Goal: Task Accomplishment & Management: Manage account settings

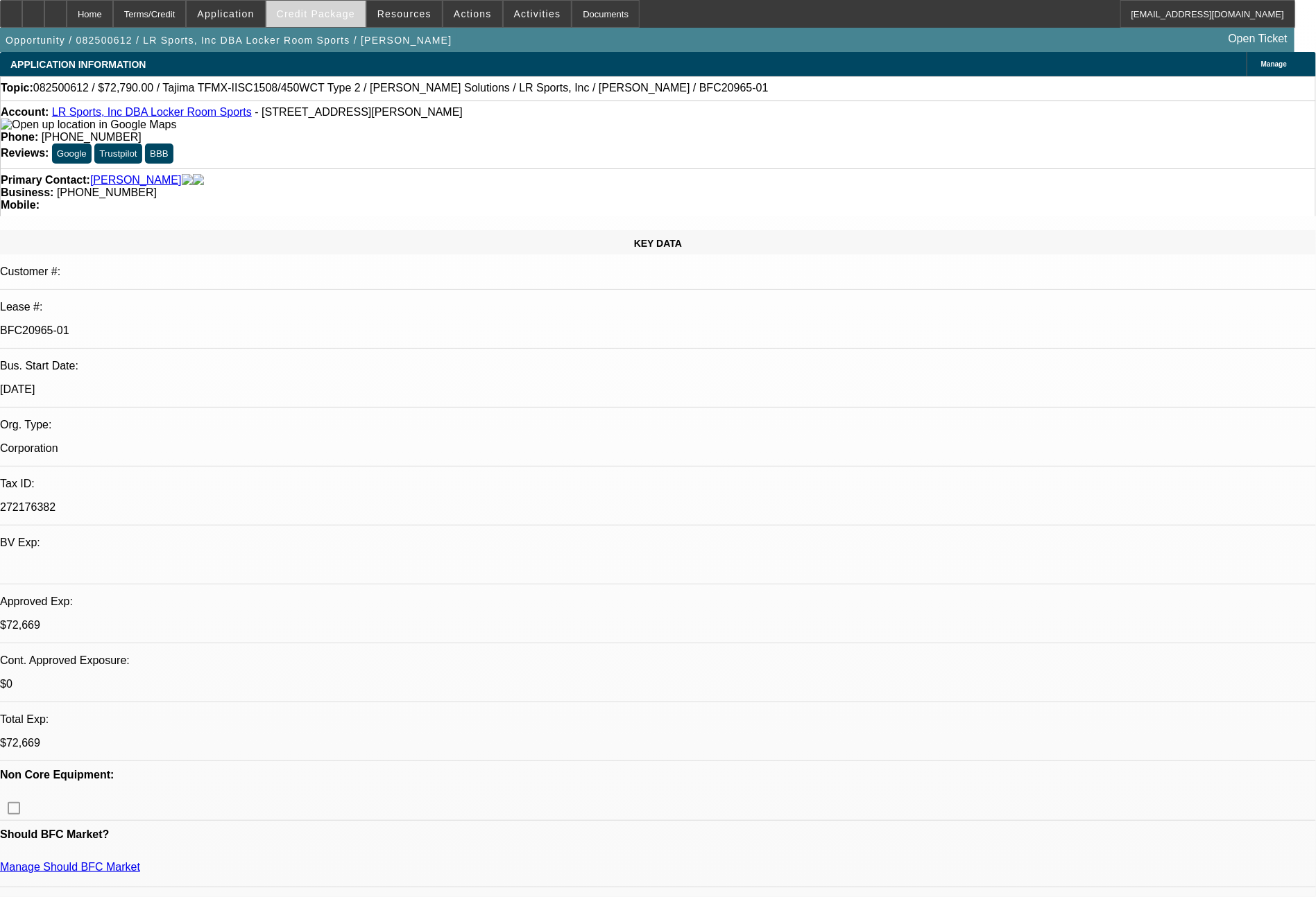
select select "0"
select select "2"
select select "0.1"
select select "4"
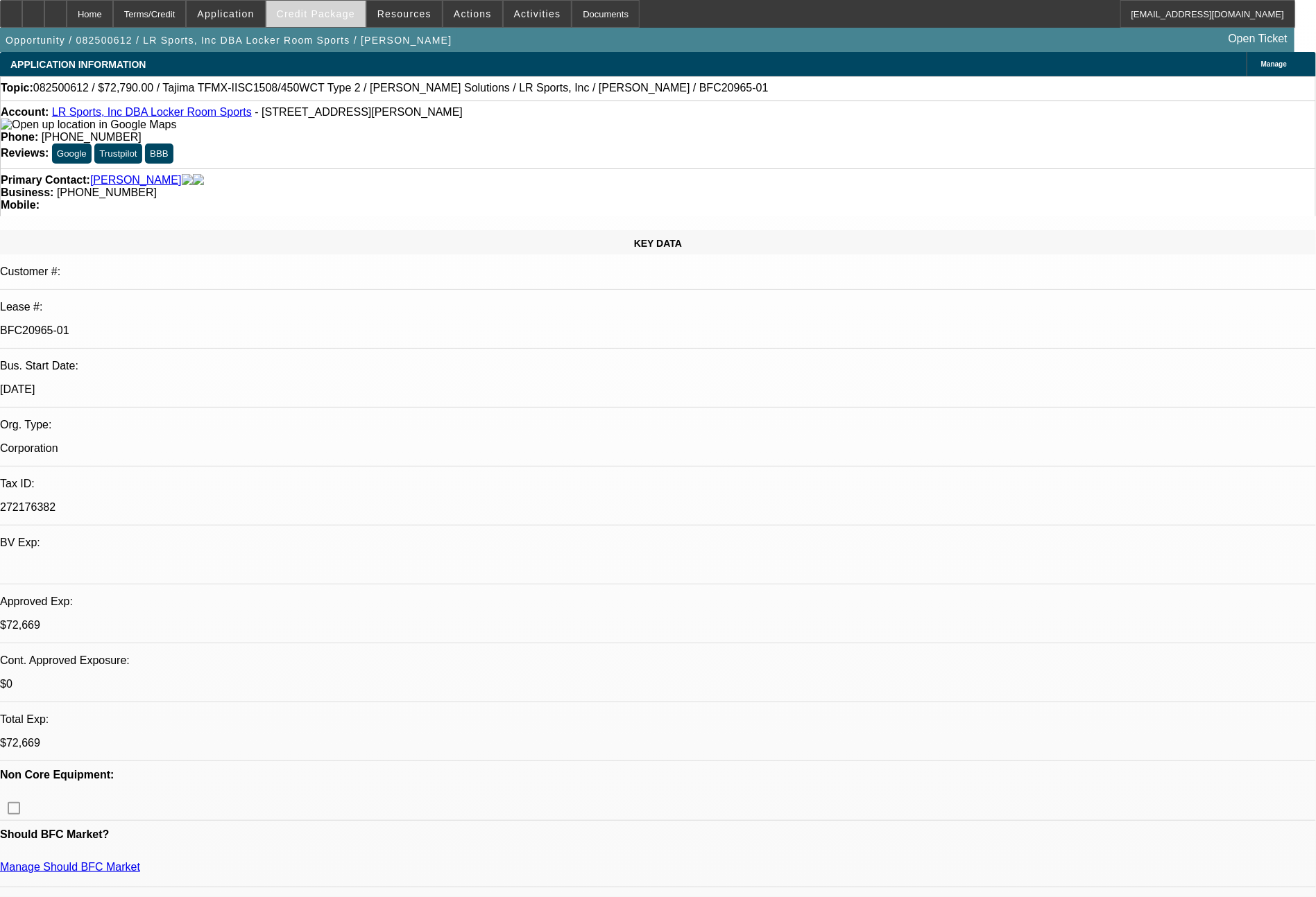
select select "0"
select select "2"
select select "0"
select select "6"
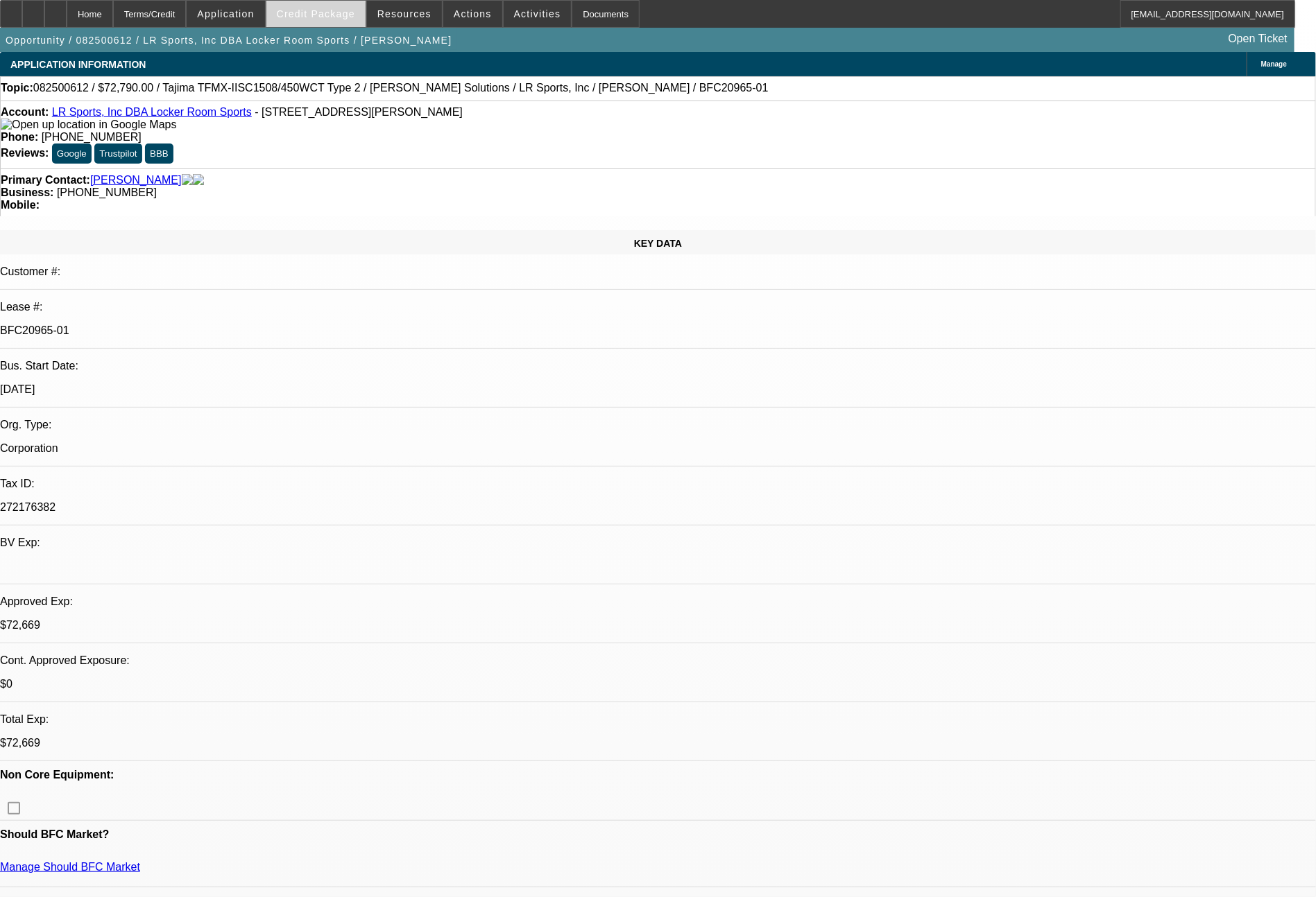
select select "0"
select select "2"
select select "0.1"
select select "4"
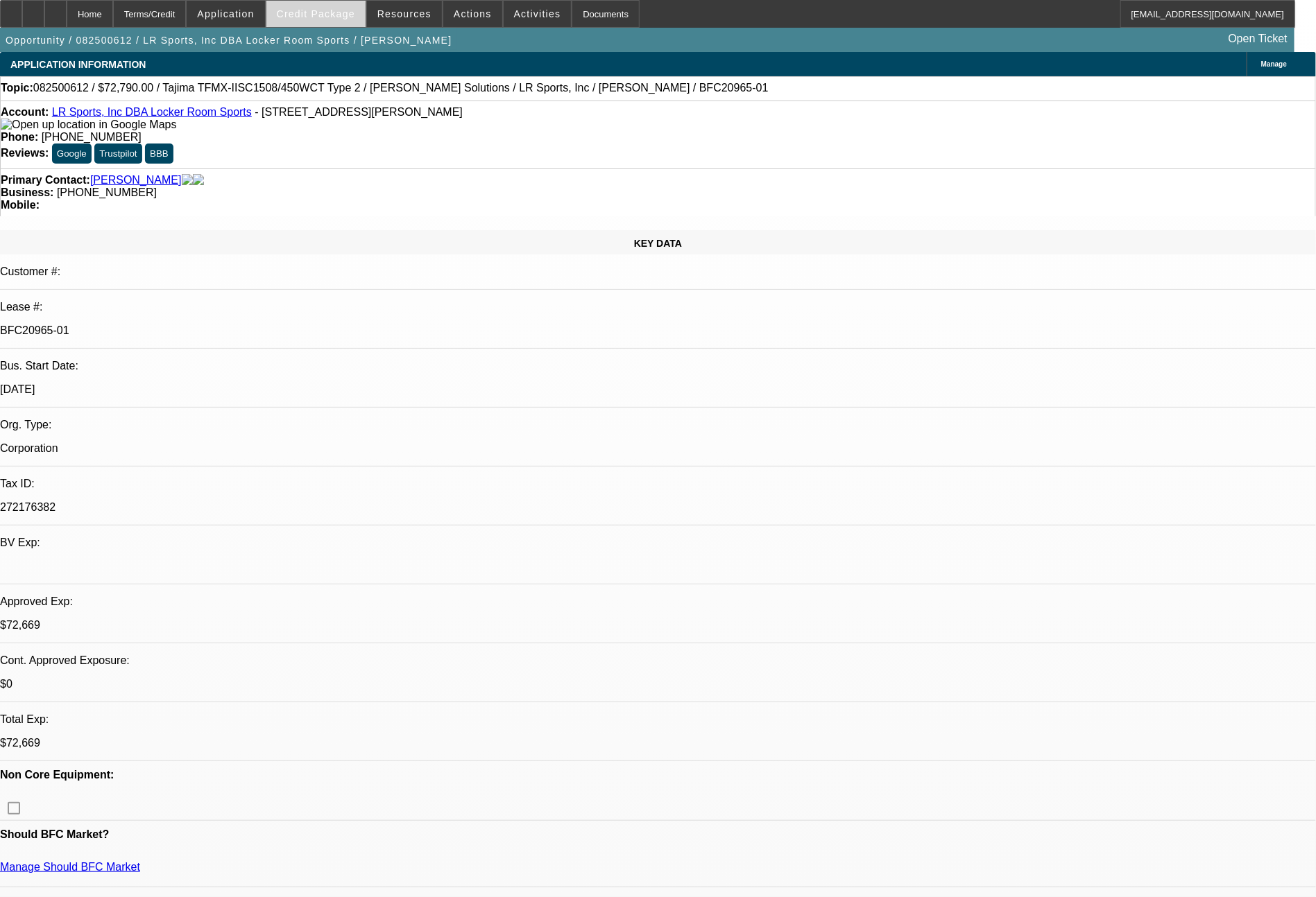
select select "0"
select select "2"
select select "0"
select select "6"
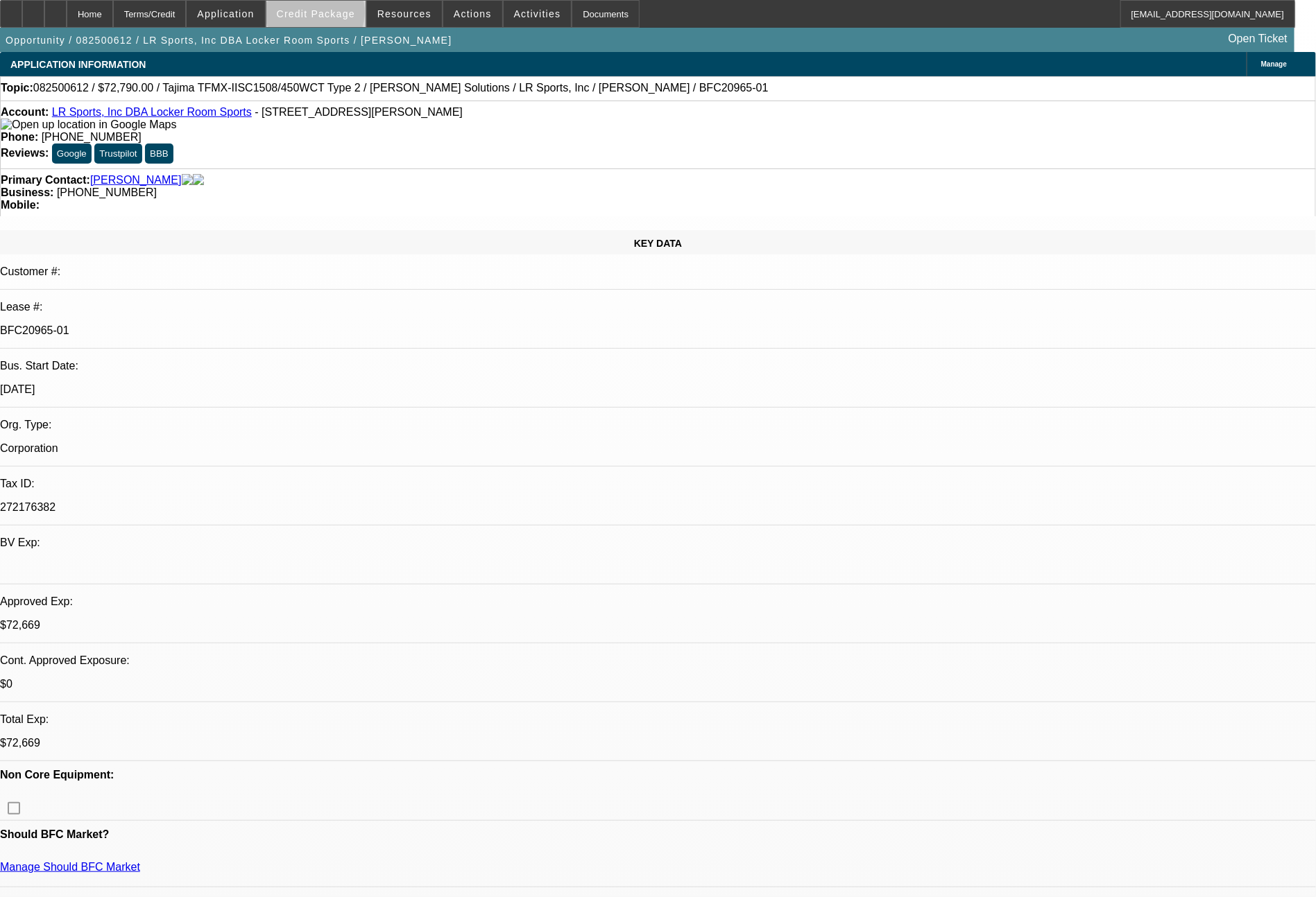
click at [341, 15] on span "Credit Package" at bounding box center [315, 14] width 78 height 11
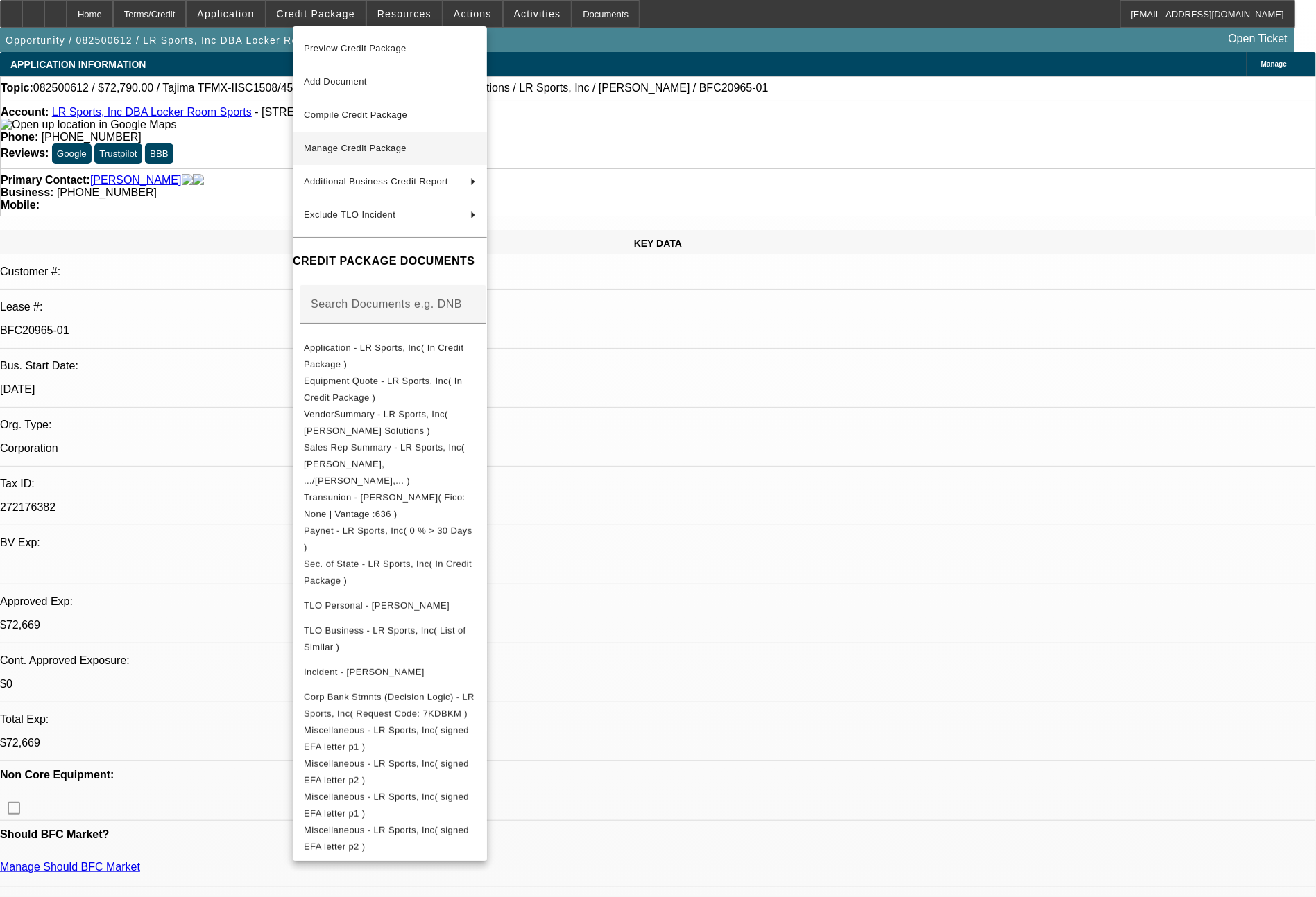
click at [360, 149] on span "Manage Credit Package" at bounding box center [354, 148] width 102 height 10
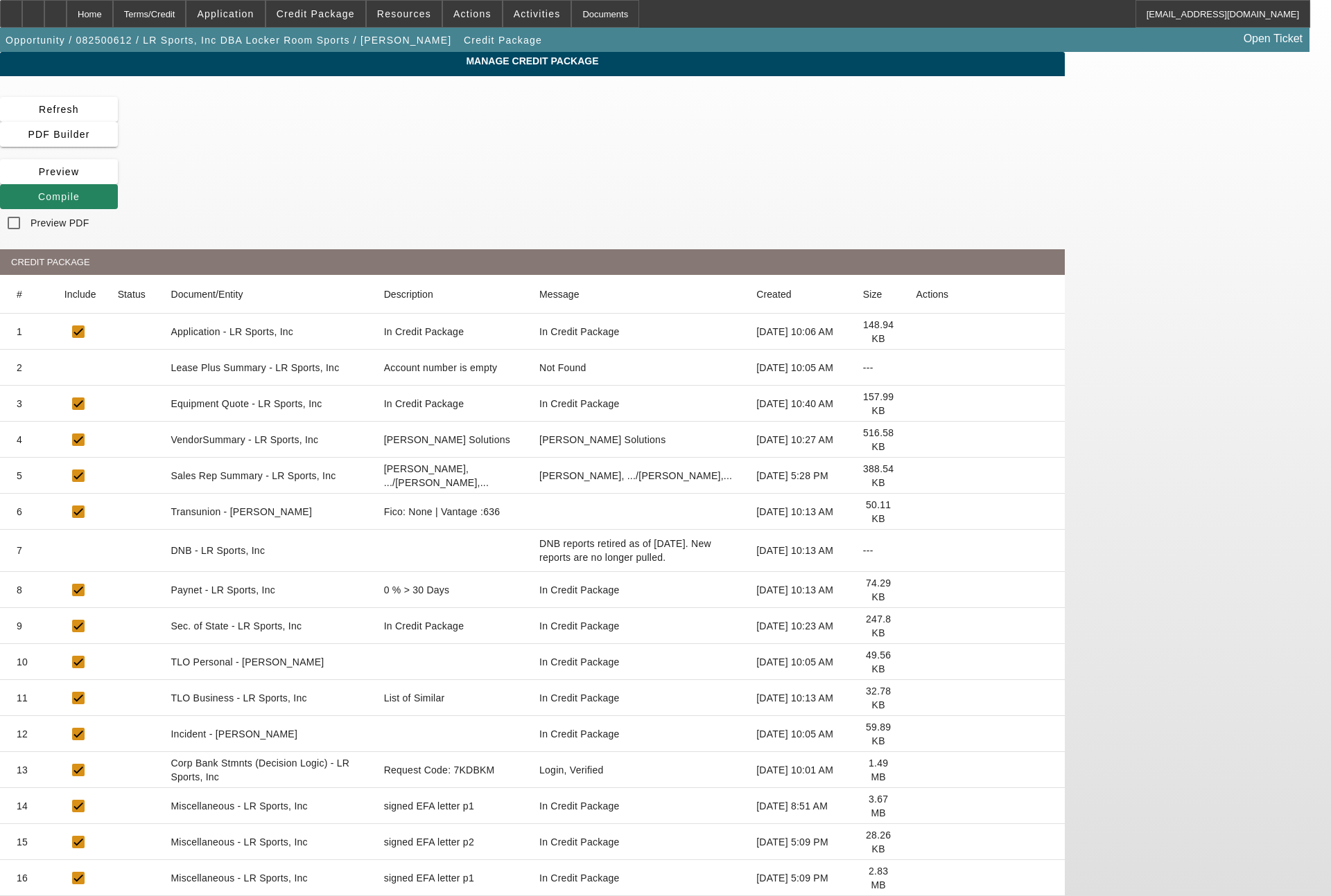
click at [916, 842] on icon at bounding box center [916, 842] width 0 height 0
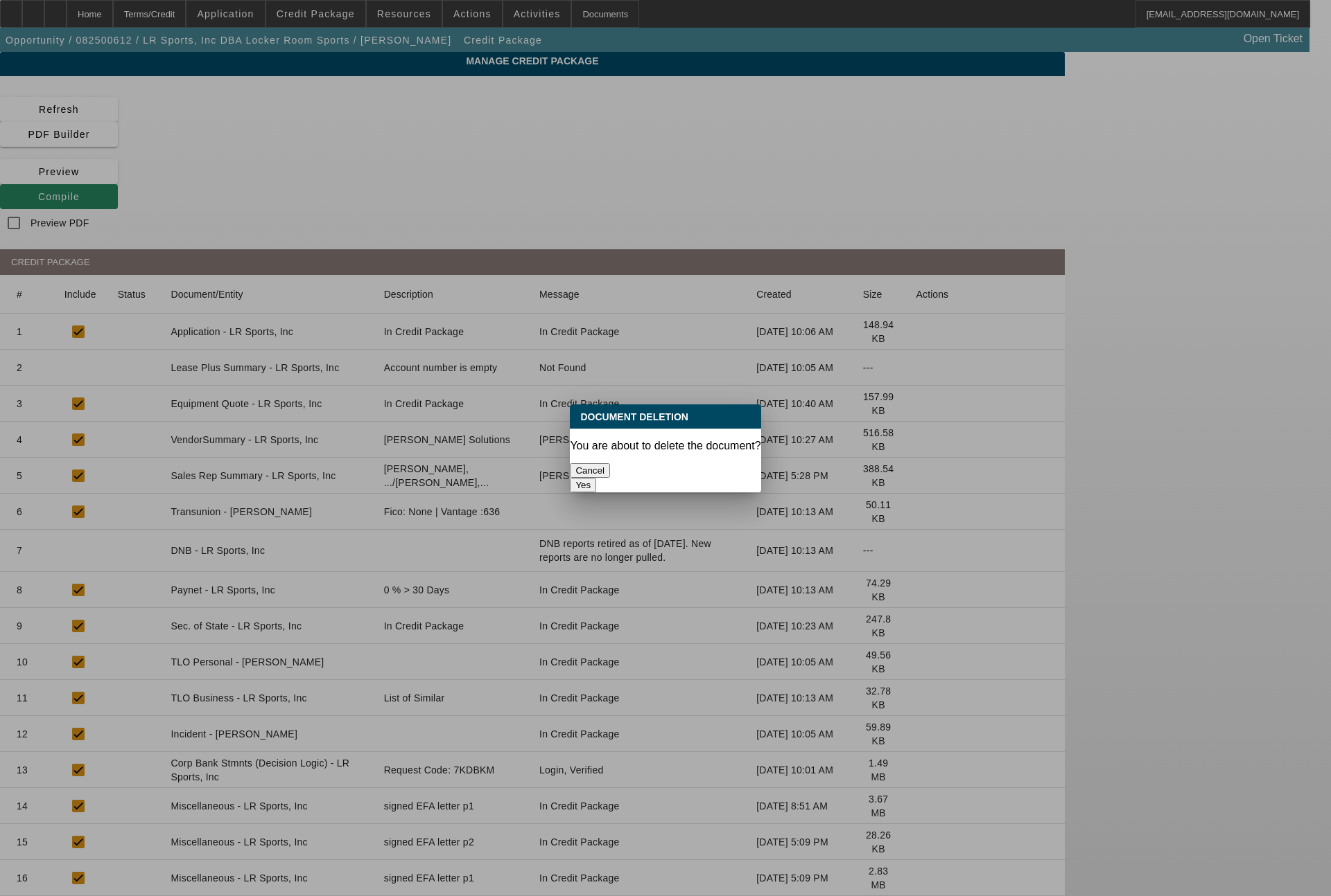
click at [596, 478] on button "Yes" at bounding box center [582, 485] width 27 height 15
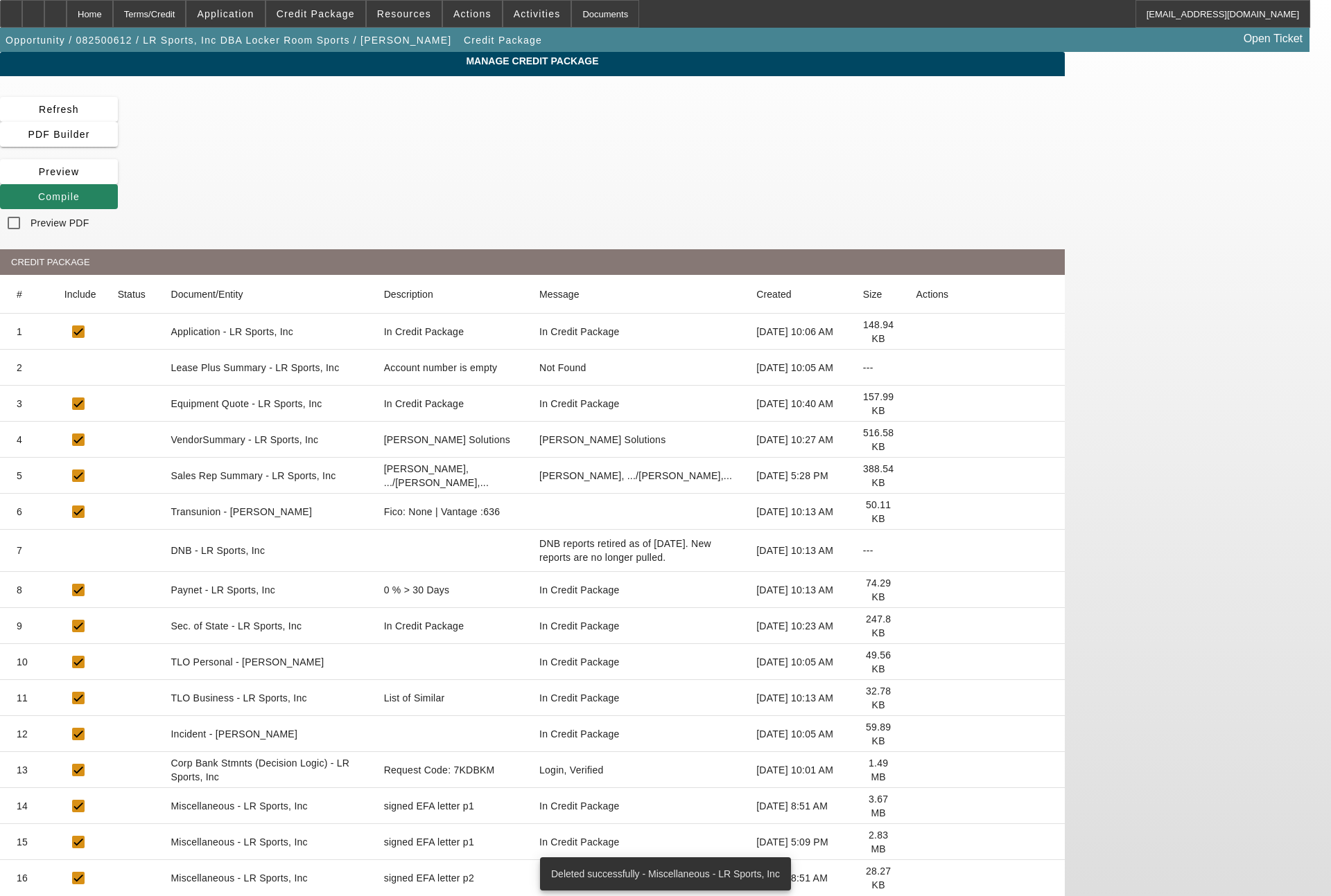
click at [916, 842] on icon at bounding box center [916, 842] width 0 height 0
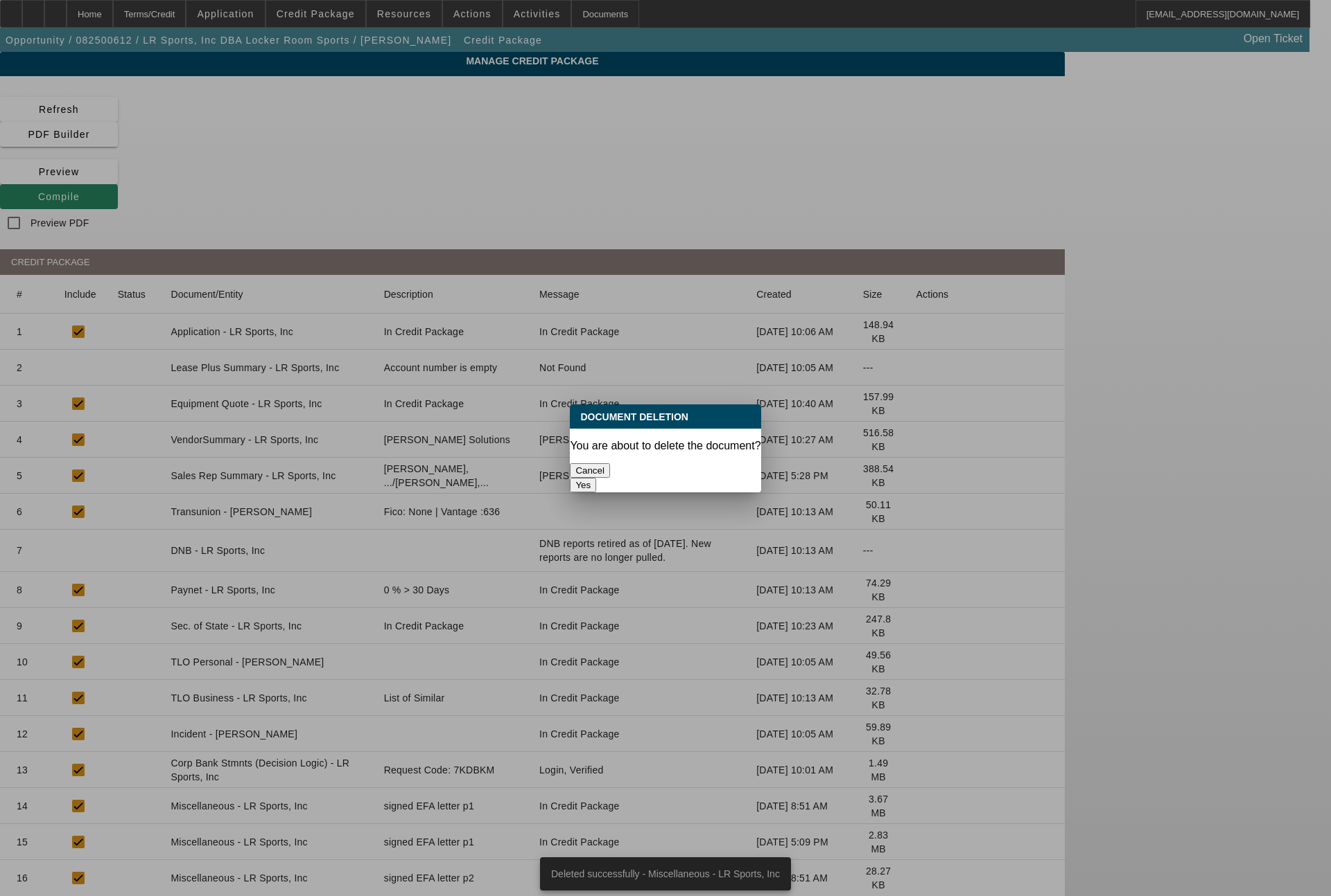
click at [596, 478] on button "Yes" at bounding box center [582, 485] width 27 height 15
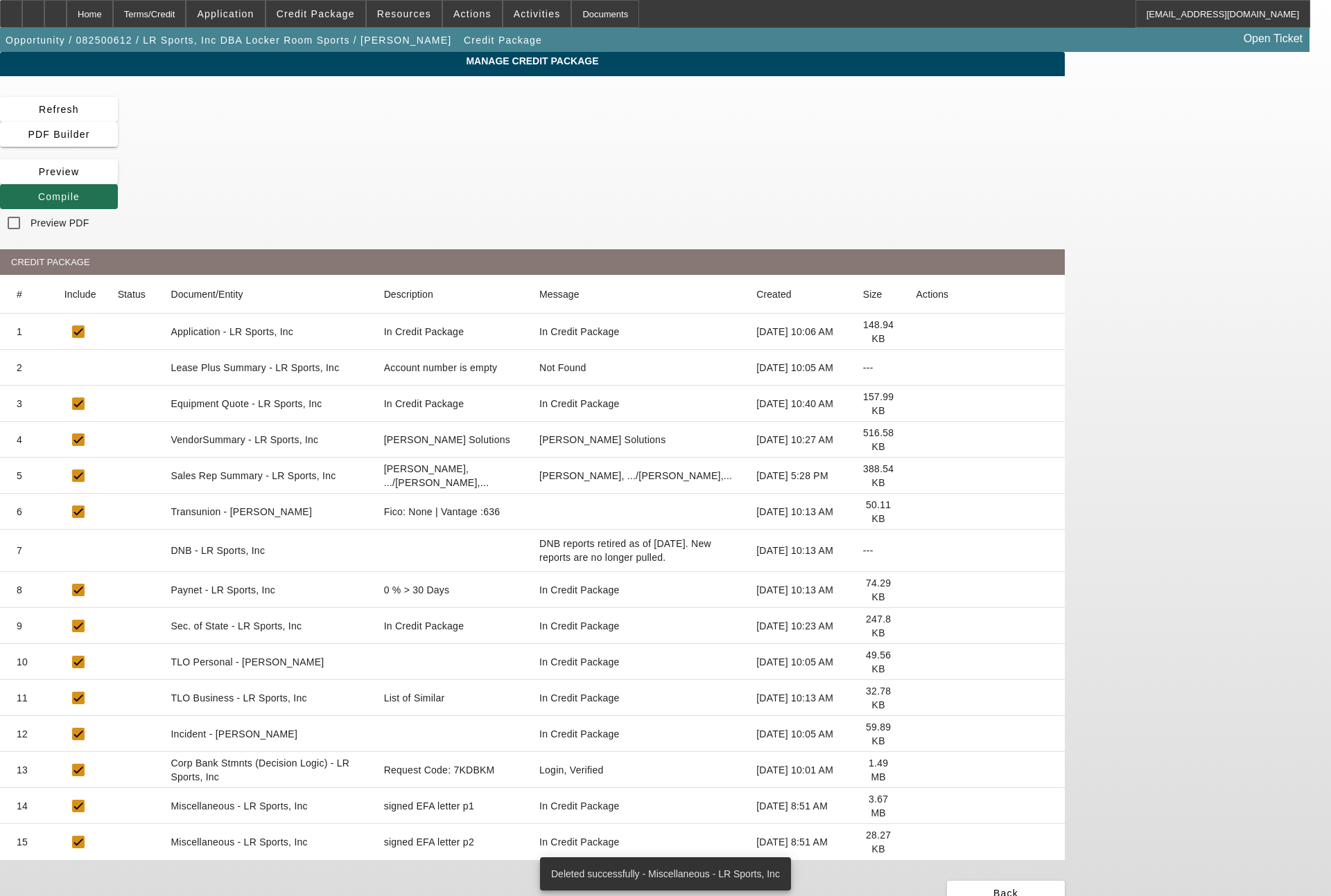
click at [38, 191] on icon at bounding box center [38, 197] width 0 height 11
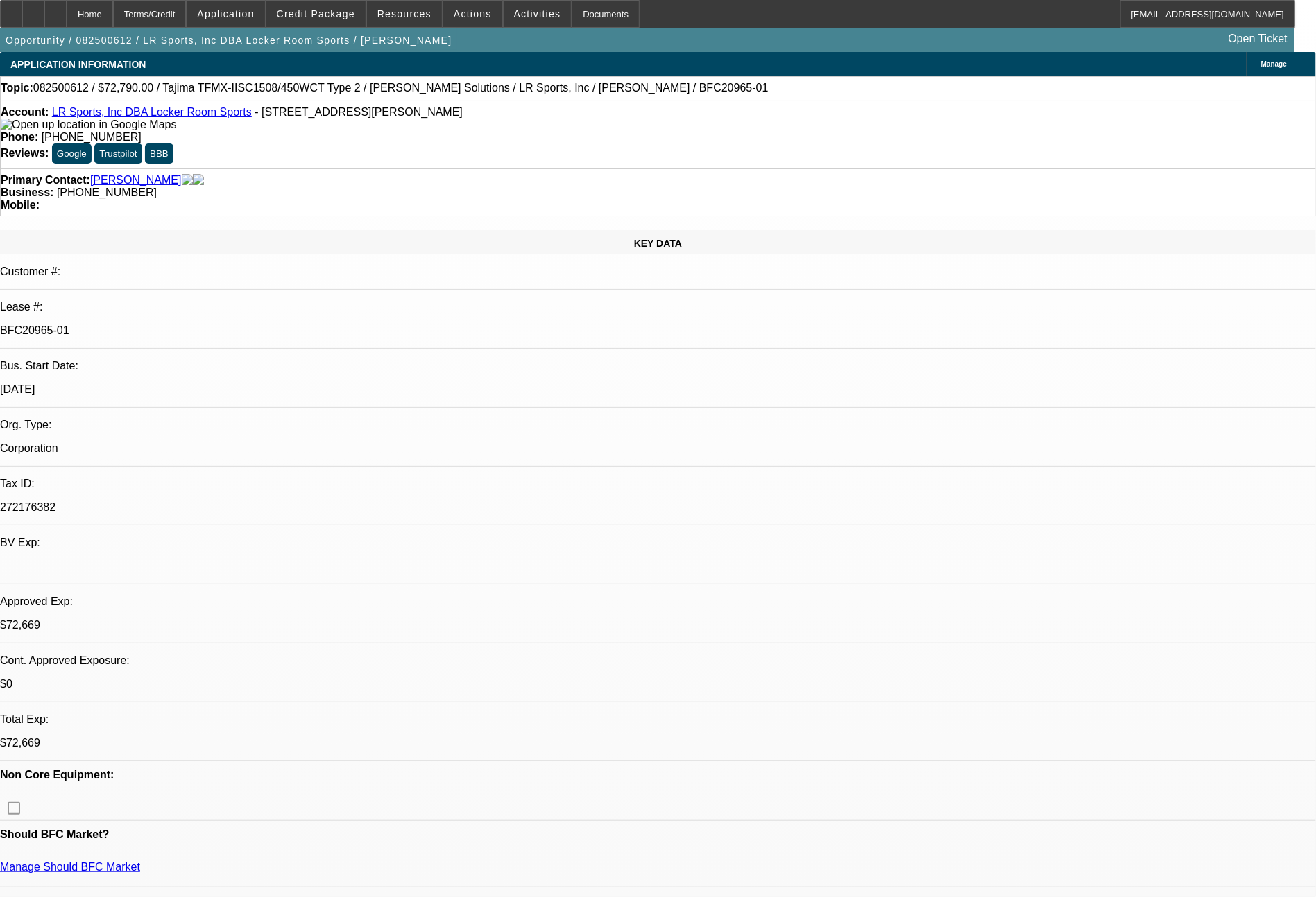
select select "0"
select select "2"
select select "0.1"
select select "4"
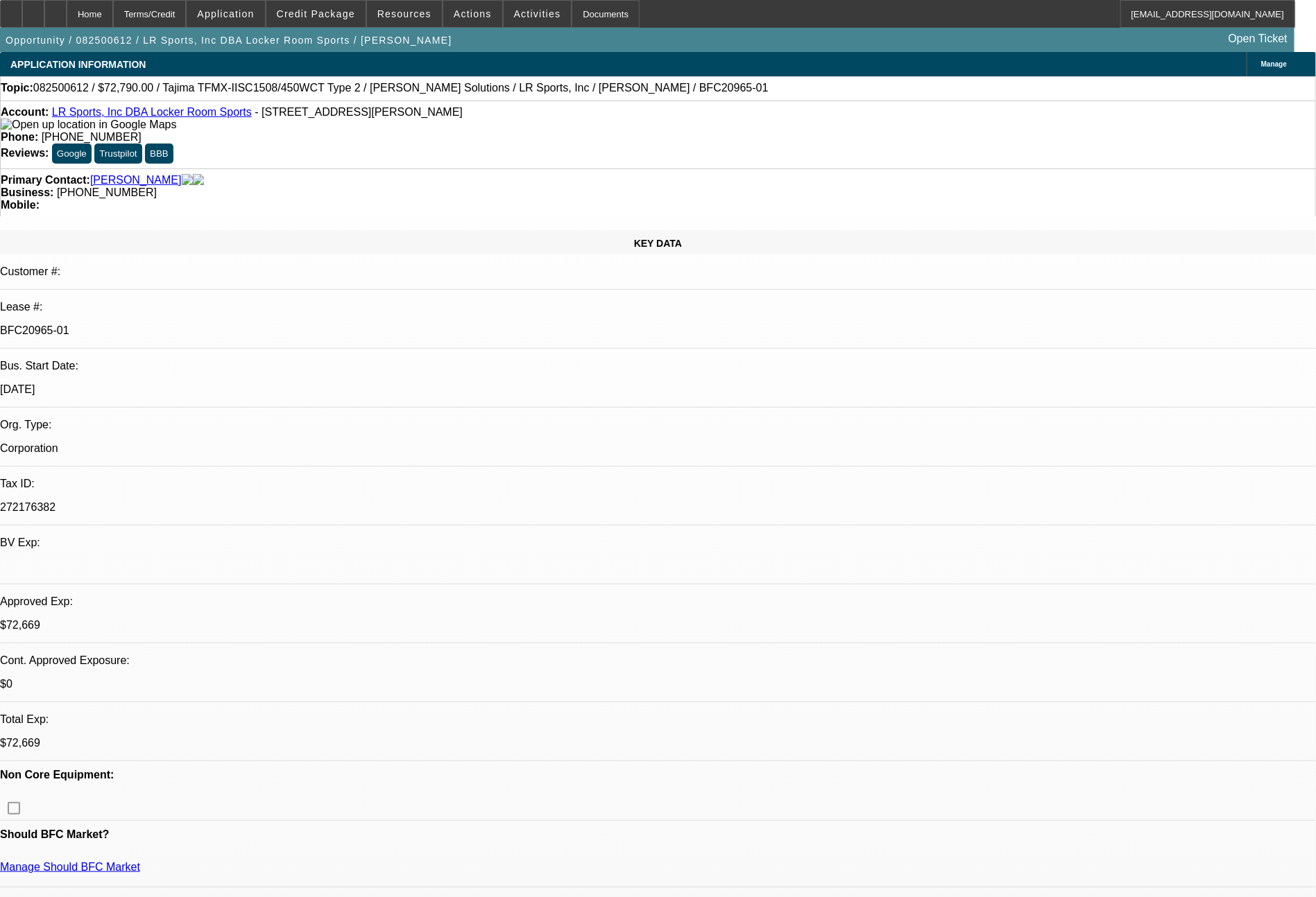
select select "0"
select select "2"
select select "0"
select select "6"
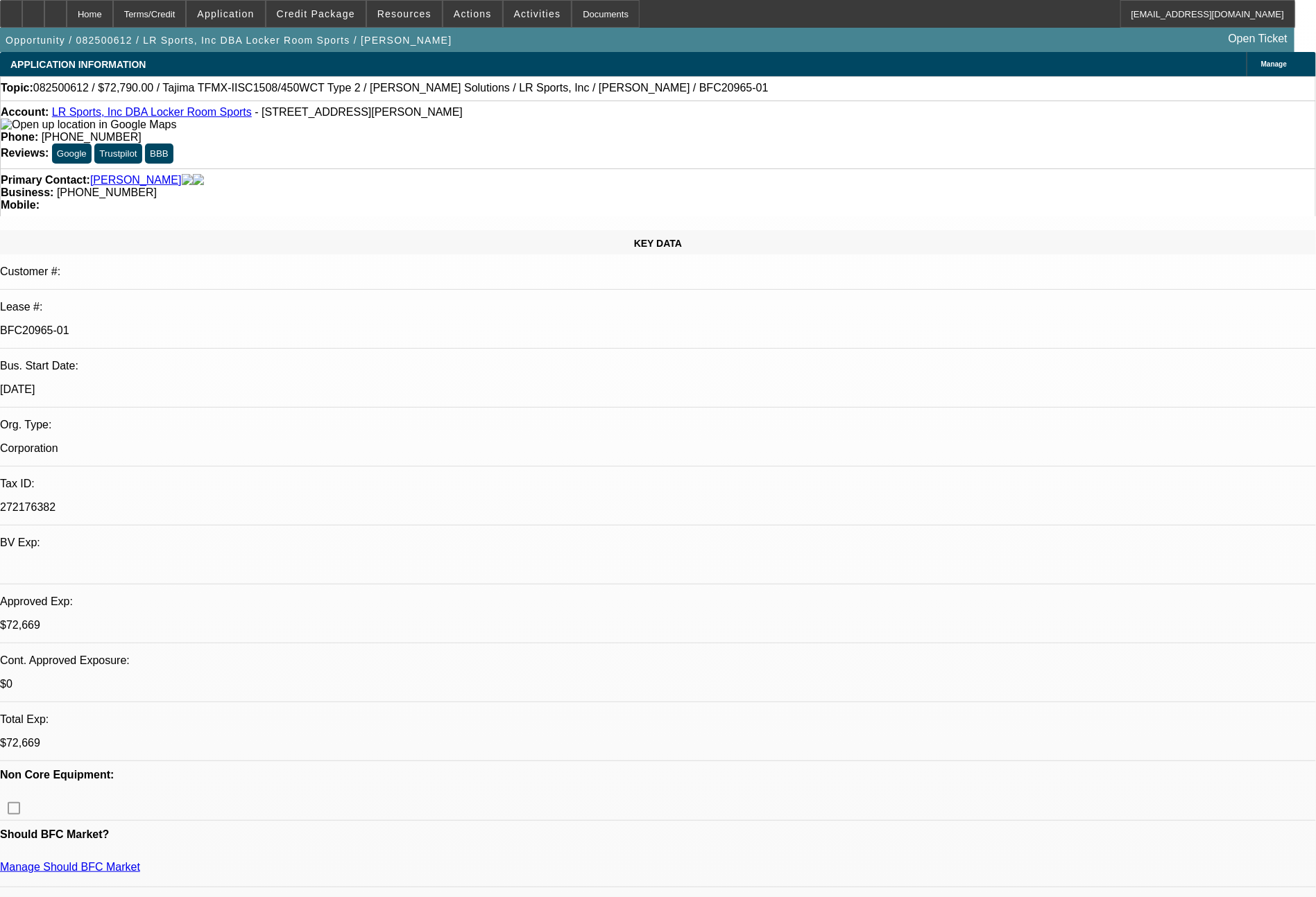
select select "0"
select select "2"
select select "0.1"
select select "4"
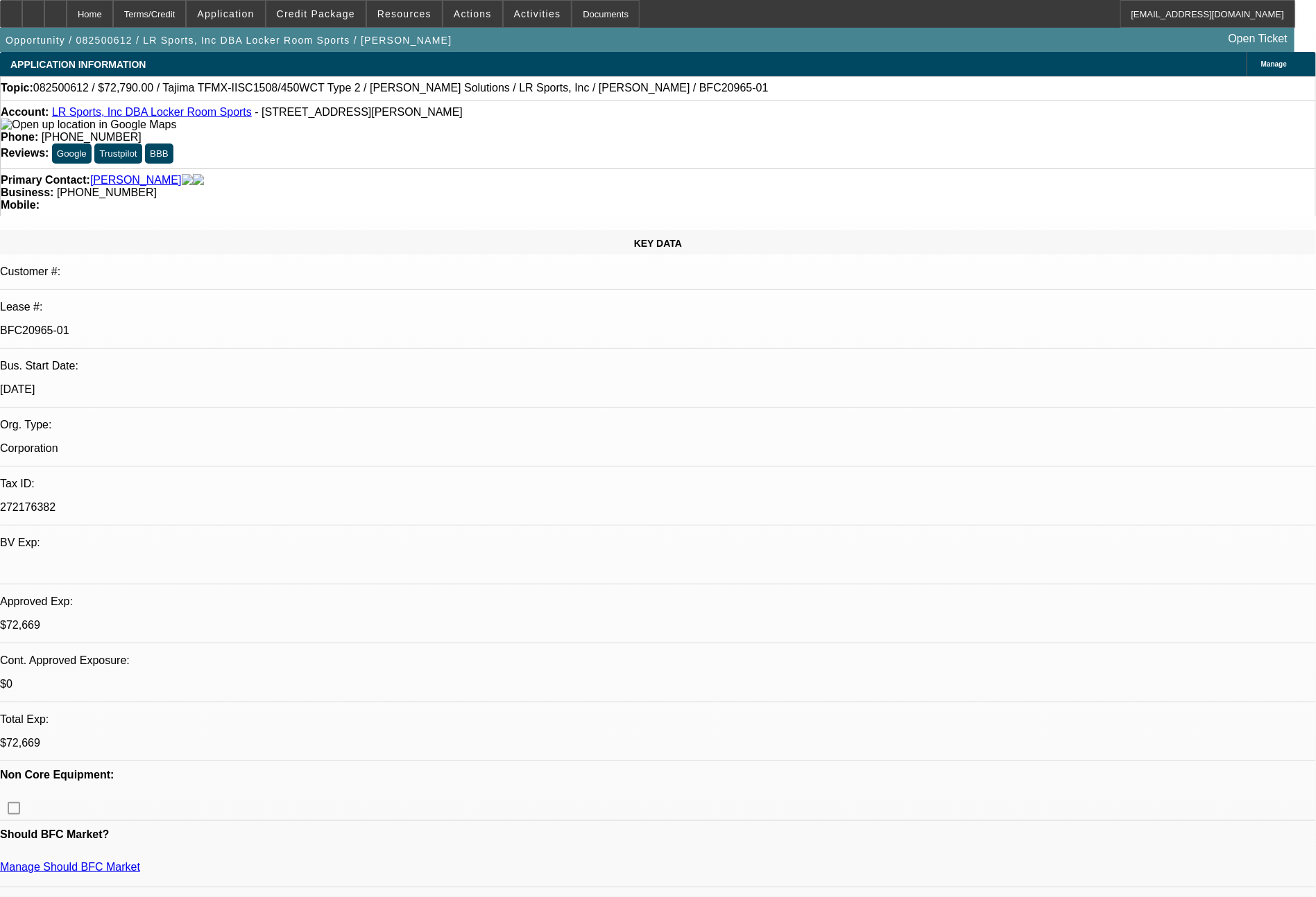
select select "0"
select select "2"
select select "0"
select select "6"
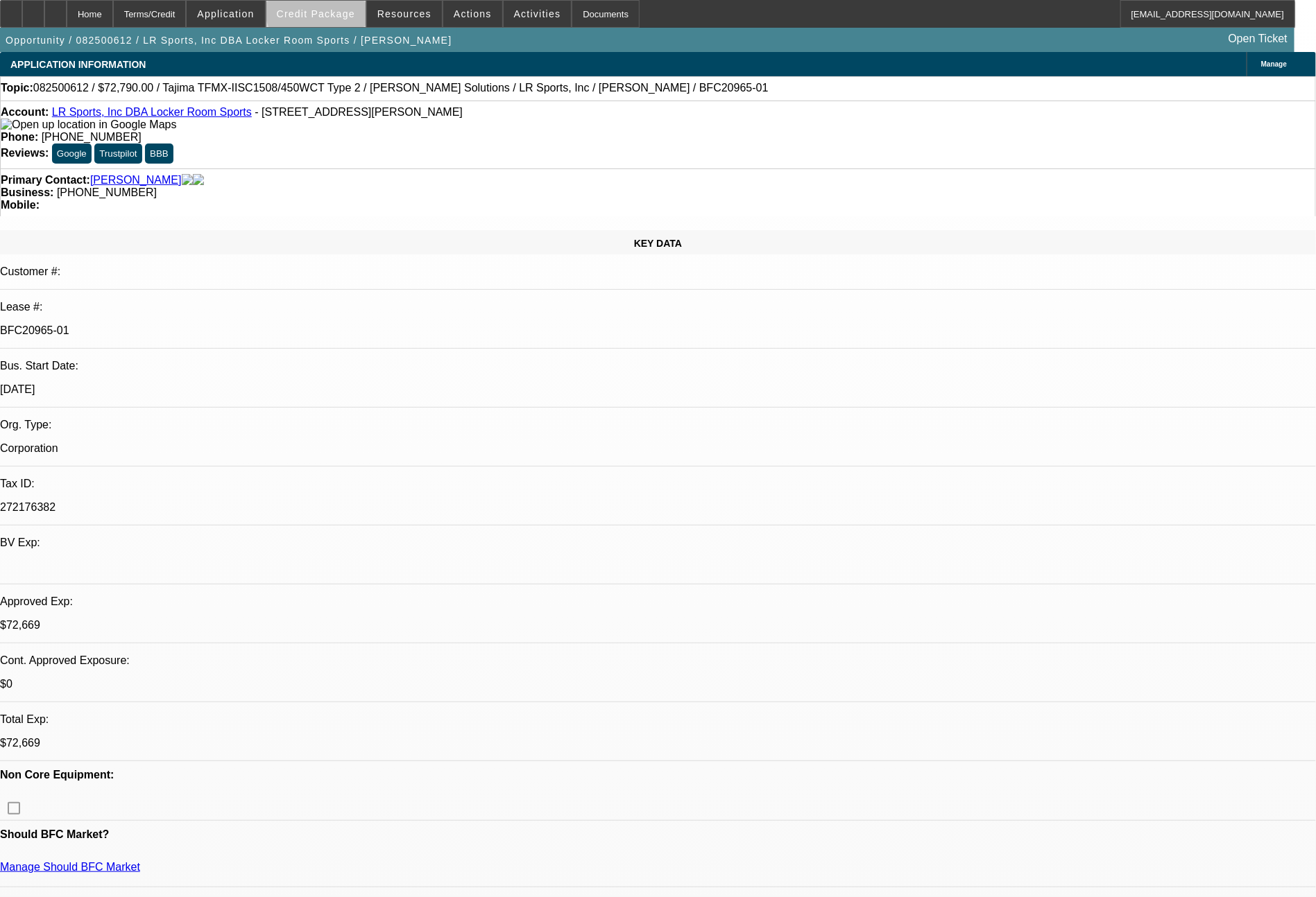
click at [350, 9] on span "Credit Package" at bounding box center [315, 14] width 78 height 11
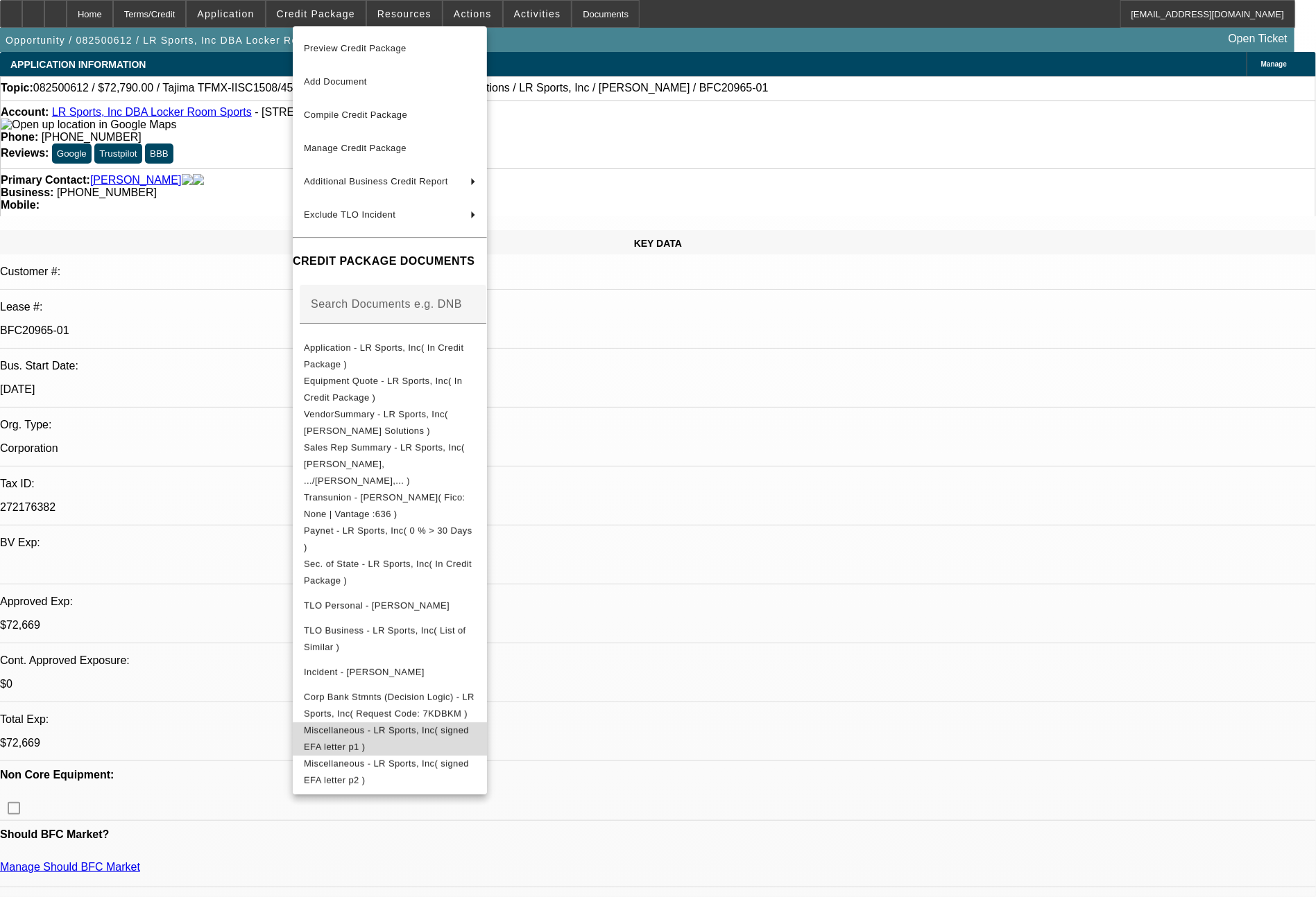
click at [476, 726] on span "Miscellaneous - LR Sports, Inc( signed EFA letter p1 )" at bounding box center [389, 739] width 172 height 34
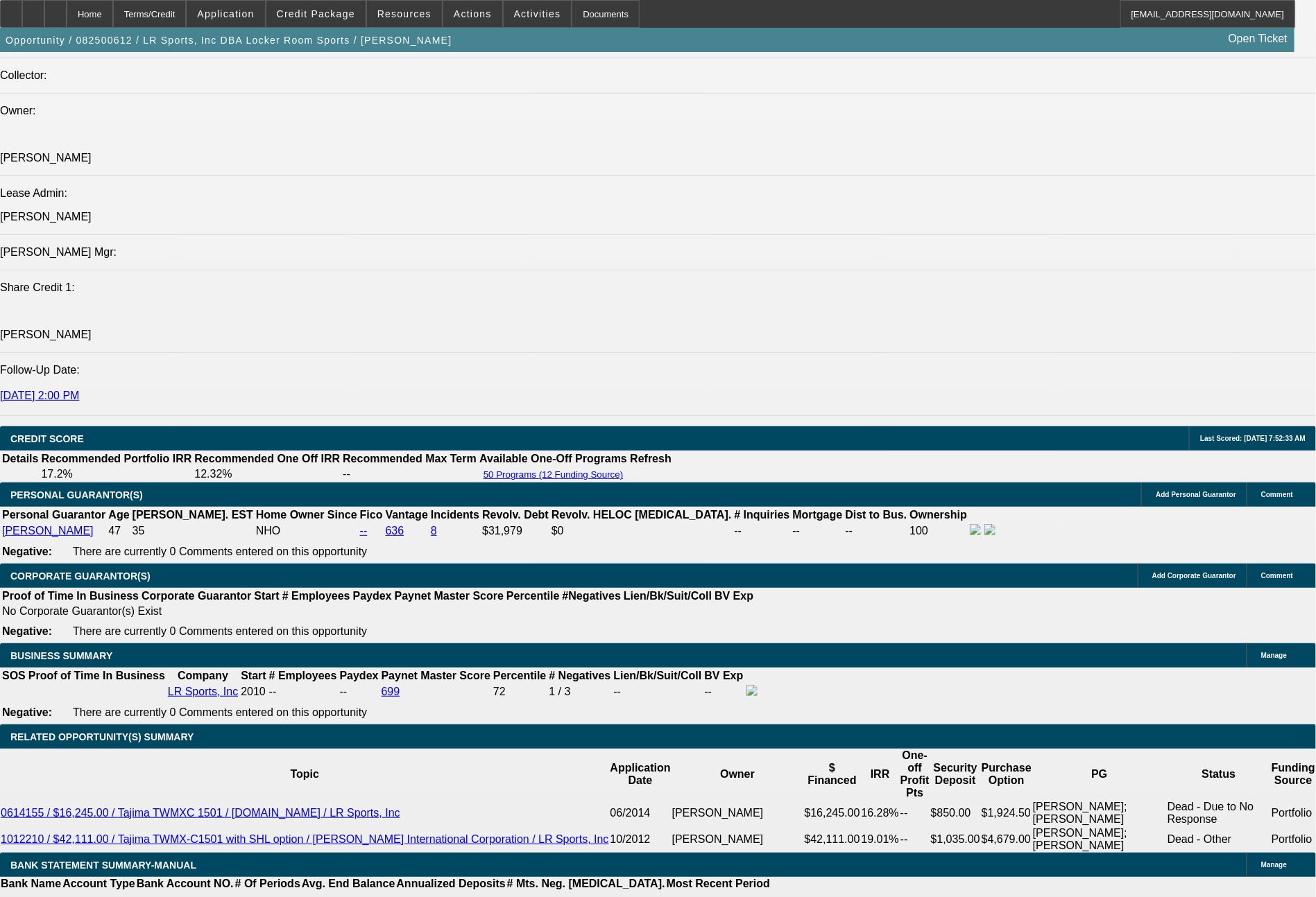
scroll to position [1744, 0]
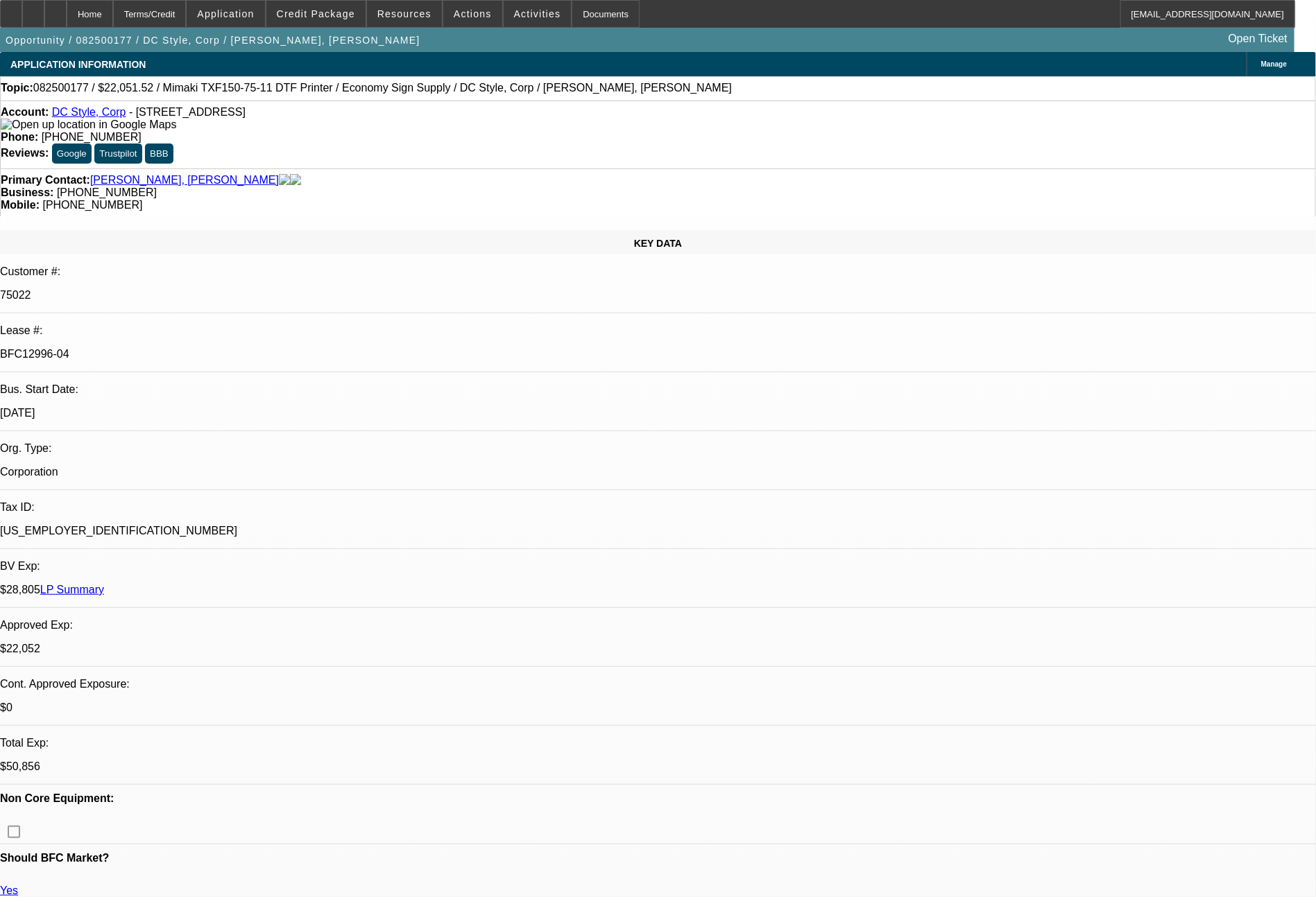
select select "0"
select select "6"
select select "0"
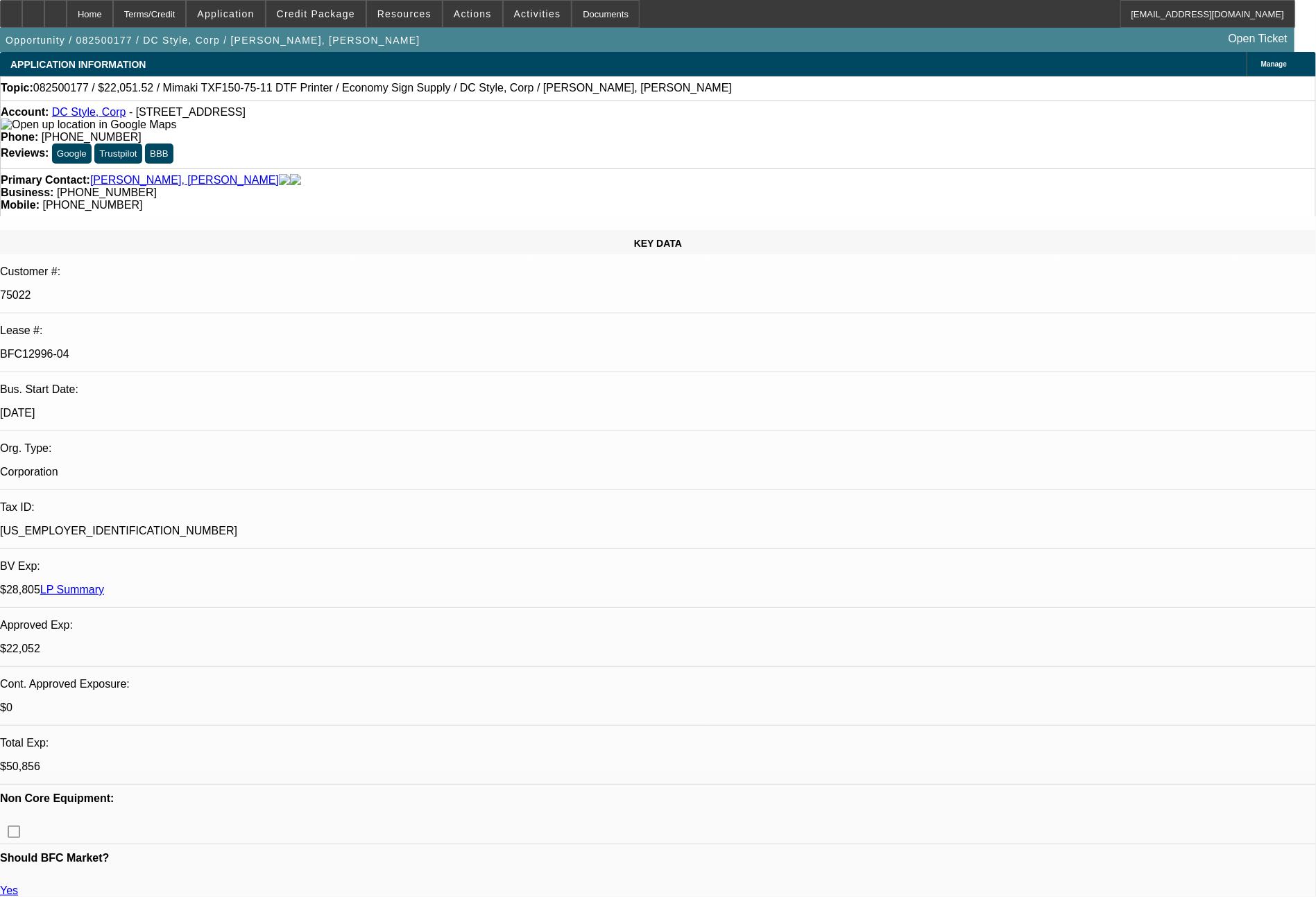
select select "0"
select select "6"
select select "0"
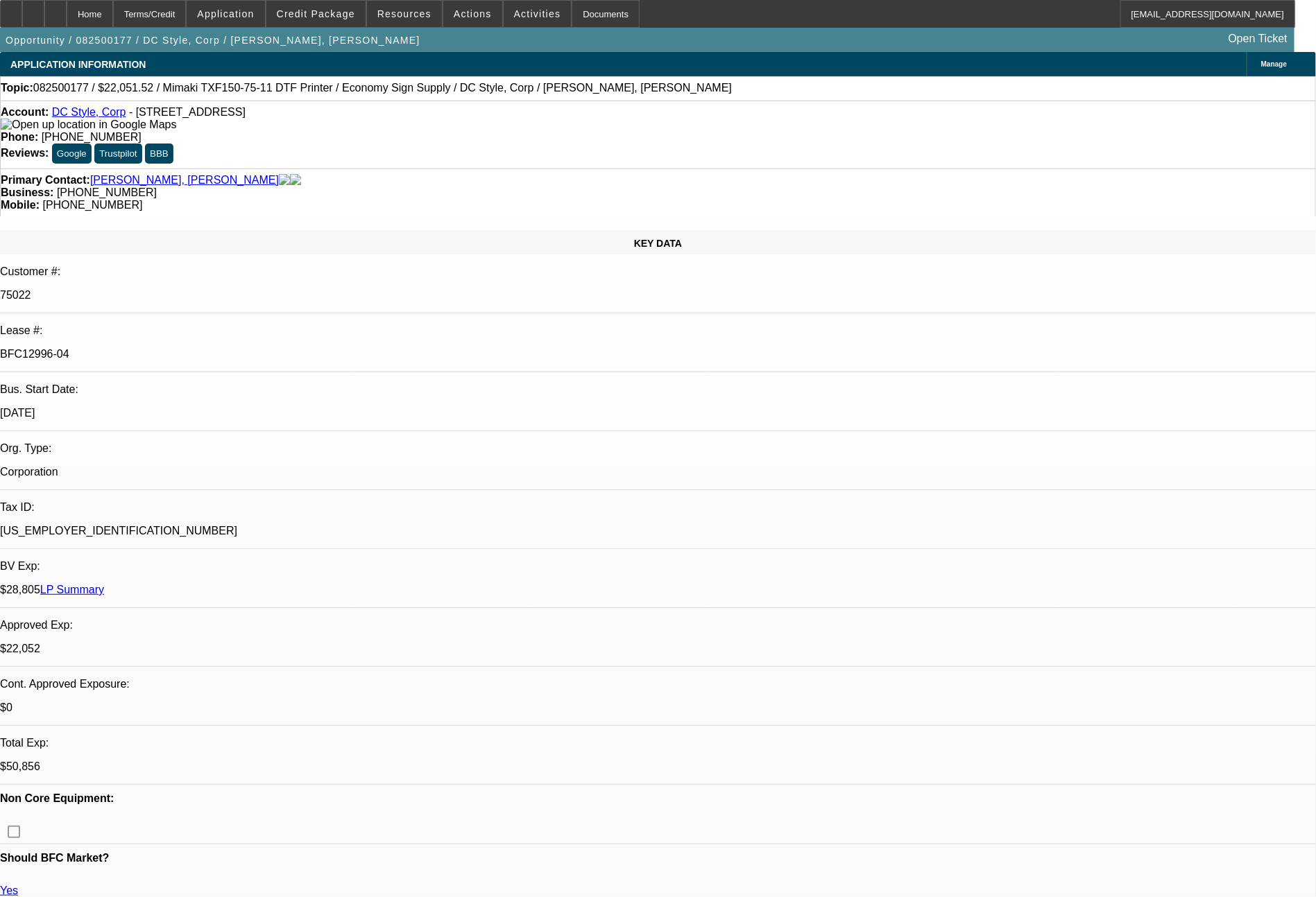
select select "0"
select select "6"
select select "0"
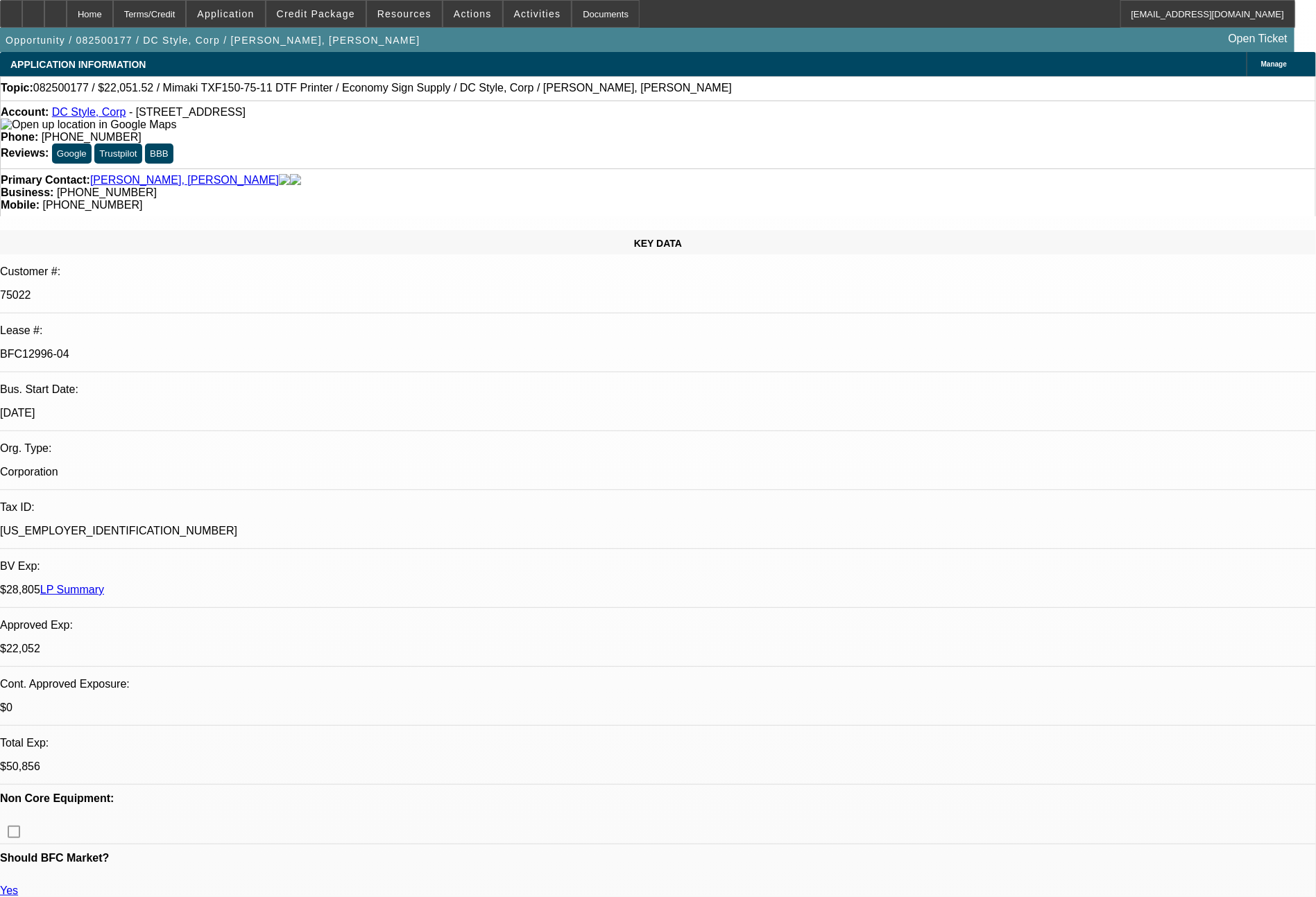
select select "6"
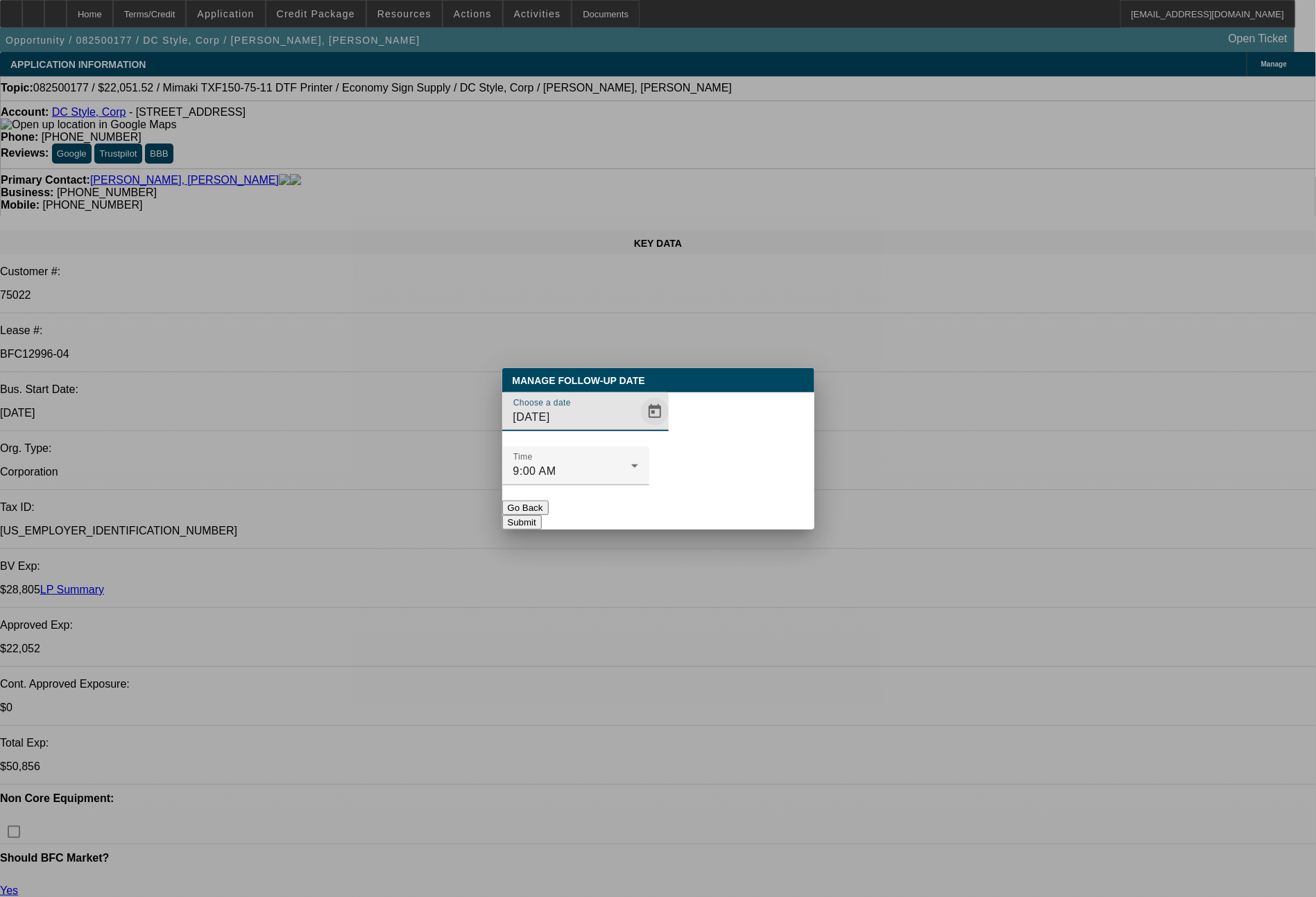
click at [638, 429] on span "Open calendar" at bounding box center [654, 412] width 34 height 34
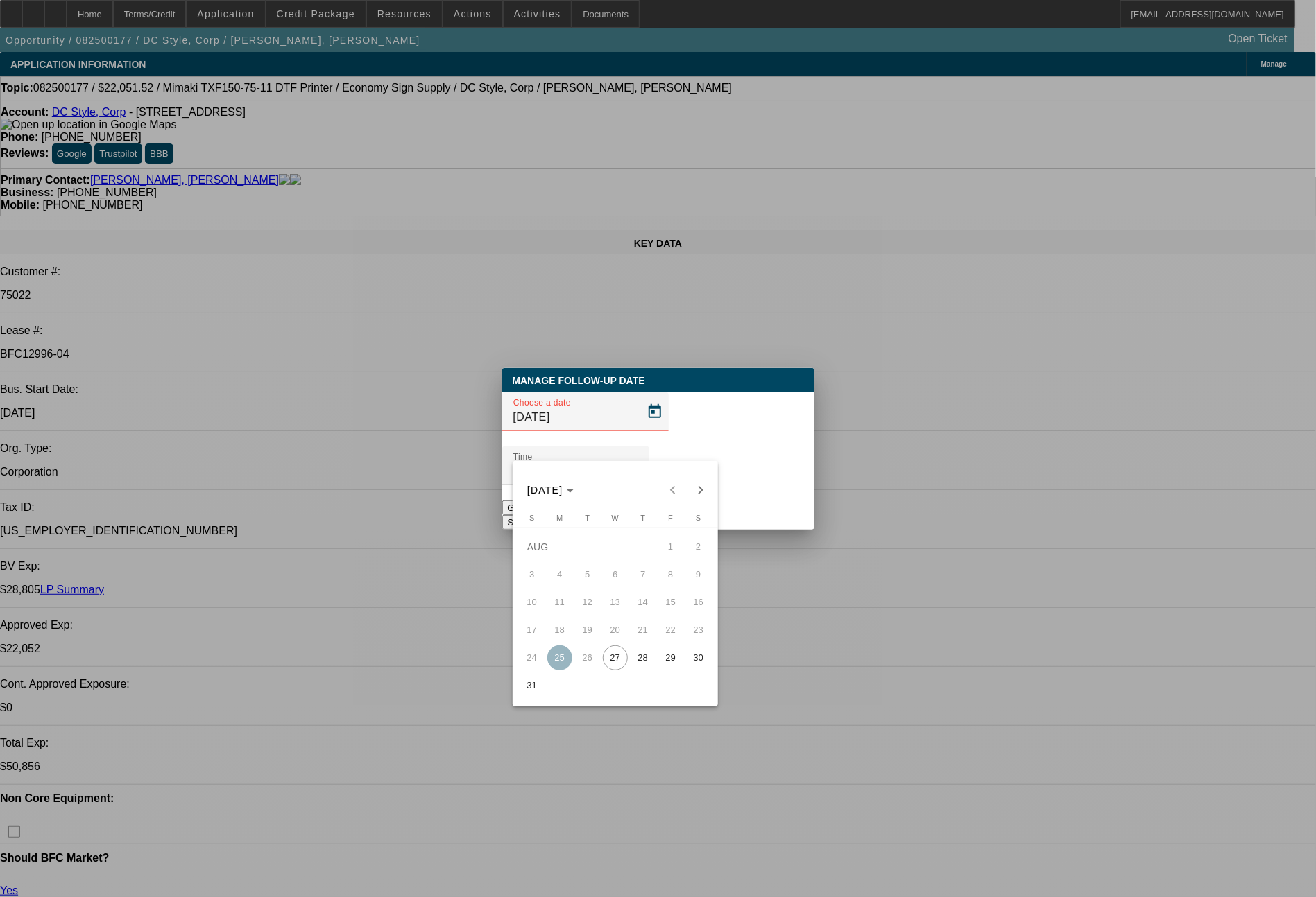
click at [612, 663] on span "27" at bounding box center [615, 657] width 25 height 25
type input "[DATE]"
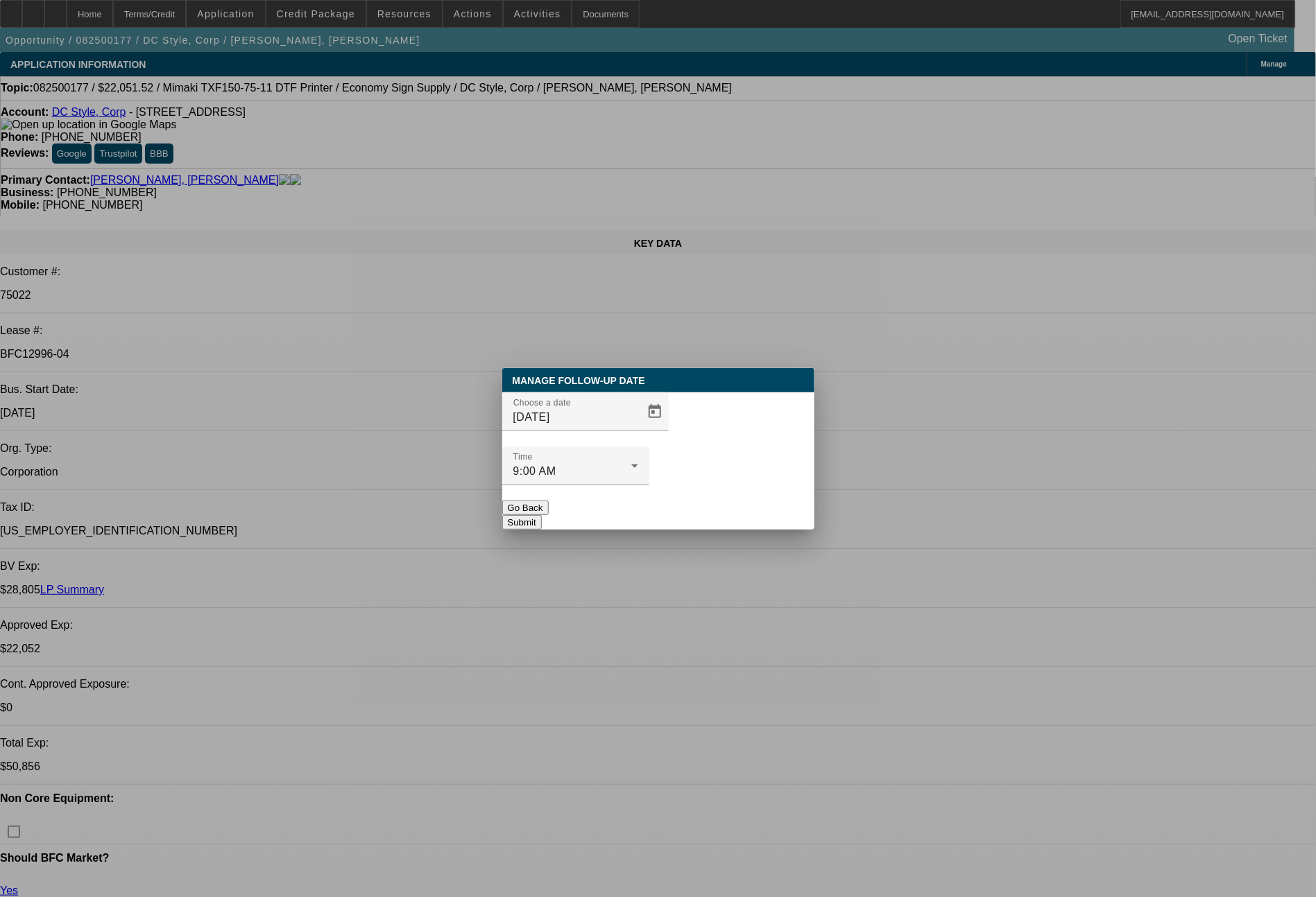
click at [542, 516] on button "Submit" at bounding box center [522, 522] width 40 height 15
